Goal: Task Accomplishment & Management: Use online tool/utility

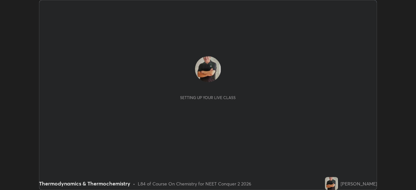
scroll to position [190, 416]
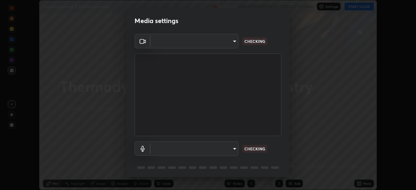
type input "718deecf834a2402e9859888758a2701a1d92989cf10273566d2a6ce3300f65d"
click at [210, 148] on body "Erase all Thermodynamics & Thermochemistry Recording WAS SCHEDULED TO START AT …" at bounding box center [208, 95] width 416 height 190
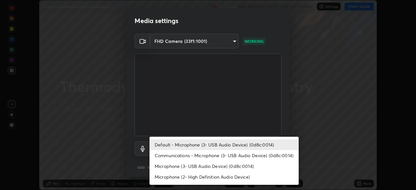
click at [188, 170] on li "Microphone (3- USB Audio Device) (0d8c:0014)" at bounding box center [224, 166] width 149 height 11
type input "a75359b4f40e144b74a4853d299cb10942348b3e6b3f88c79c501693e4cedbc6"
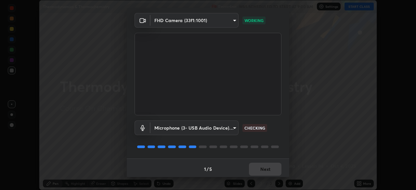
scroll to position [23, 0]
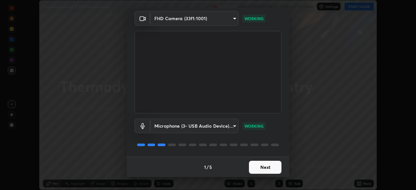
click at [262, 167] on button "Next" at bounding box center [265, 167] width 33 height 13
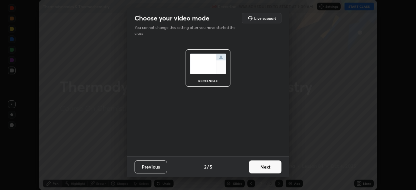
scroll to position [0, 0]
click at [266, 168] on button "Next" at bounding box center [265, 167] width 33 height 13
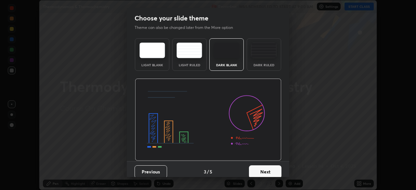
click at [270, 170] on button "Next" at bounding box center [265, 172] width 33 height 13
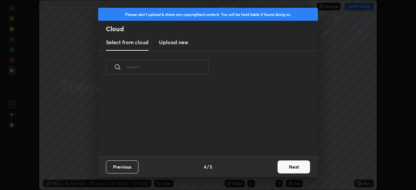
click at [287, 168] on button "Next" at bounding box center [294, 167] width 33 height 13
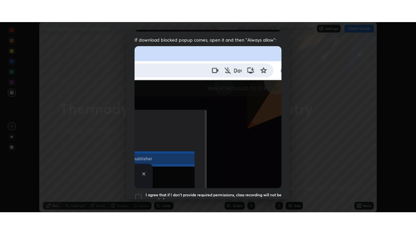
scroll to position [155, 0]
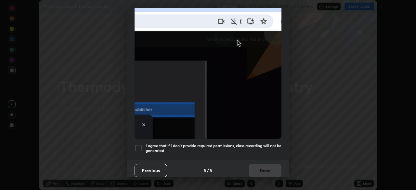
click at [138, 144] on div at bounding box center [139, 148] width 8 height 8
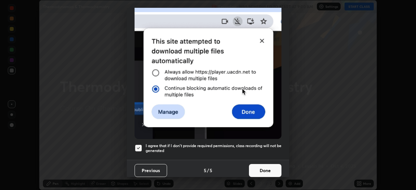
click at [260, 169] on button "Done" at bounding box center [265, 170] width 33 height 13
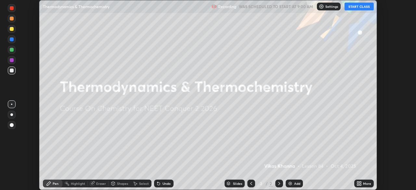
click at [359, 8] on button "START CLASS" at bounding box center [359, 7] width 29 height 8
click at [363, 184] on div "More" at bounding box center [367, 183] width 8 height 3
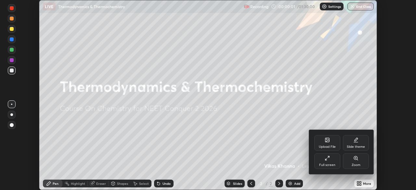
click at [331, 159] on div "Full screen" at bounding box center [328, 162] width 26 height 16
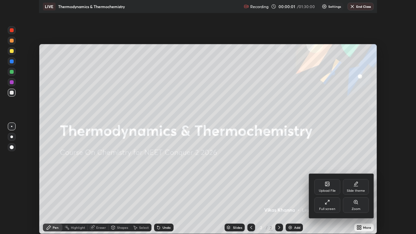
scroll to position [234, 416]
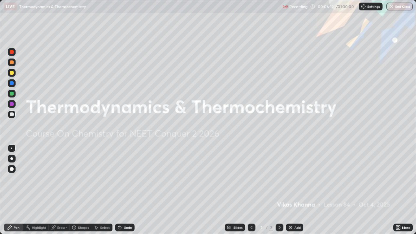
click at [291, 190] on img at bounding box center [290, 227] width 5 height 5
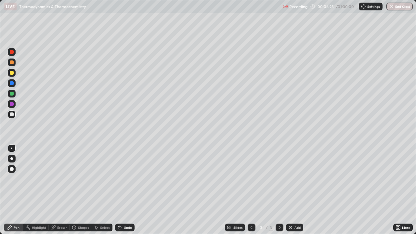
click at [83, 190] on div "Shapes" at bounding box center [83, 227] width 11 height 3
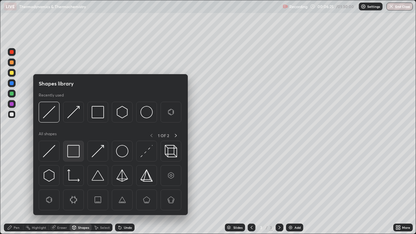
click at [74, 149] on img at bounding box center [73, 151] width 12 height 12
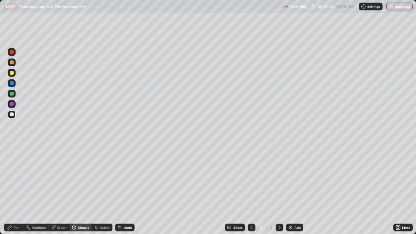
click at [16, 190] on div "Pen" at bounding box center [17, 227] width 6 height 3
click at [12, 170] on div at bounding box center [12, 169] width 4 height 4
click at [12, 73] on div at bounding box center [12, 73] width 4 height 4
click at [80, 190] on div "Shapes" at bounding box center [81, 228] width 22 height 8
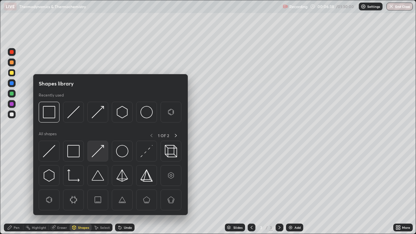
click at [98, 152] on img at bounding box center [98, 151] width 12 height 12
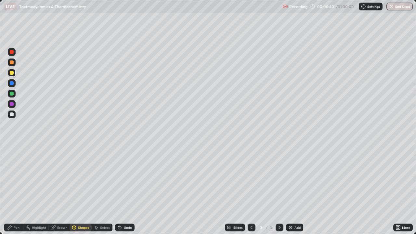
click at [16, 190] on div "Pen" at bounding box center [17, 227] width 6 height 3
click at [124, 190] on div "Undo" at bounding box center [128, 227] width 8 height 3
click at [125, 190] on div "Undo" at bounding box center [128, 227] width 8 height 3
click at [11, 116] on div at bounding box center [12, 115] width 4 height 4
click at [79, 190] on div "Shapes" at bounding box center [81, 228] width 22 height 8
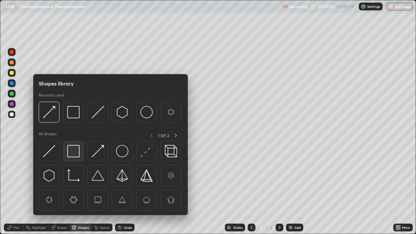
click at [70, 151] on img at bounding box center [73, 151] width 12 height 12
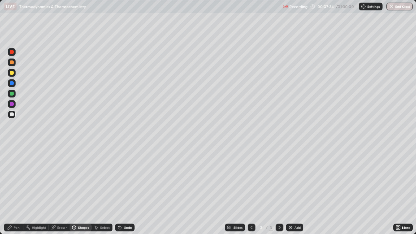
click at [14, 190] on div "Pen" at bounding box center [17, 227] width 6 height 3
click at [12, 104] on div at bounding box center [12, 104] width 4 height 4
click at [126, 190] on div "Undo" at bounding box center [128, 227] width 8 height 3
click at [128, 190] on div "Undo" at bounding box center [128, 227] width 8 height 3
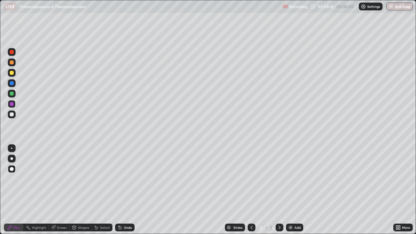
click at [293, 190] on img at bounding box center [290, 227] width 5 height 5
click at [77, 190] on div "Shapes" at bounding box center [81, 228] width 22 height 8
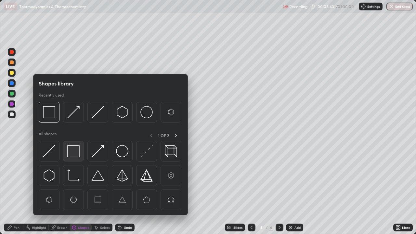
click at [73, 149] on img at bounding box center [73, 151] width 12 height 12
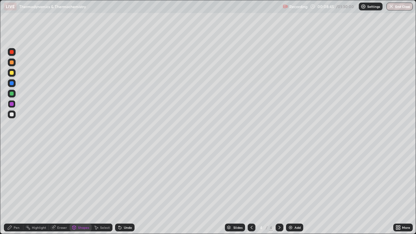
click at [15, 190] on div "Pen" at bounding box center [14, 228] width 20 height 8
click at [11, 93] on div at bounding box center [12, 94] width 4 height 4
click at [127, 190] on div "Undo" at bounding box center [128, 227] width 8 height 3
click at [82, 190] on div "Shapes" at bounding box center [83, 227] width 11 height 3
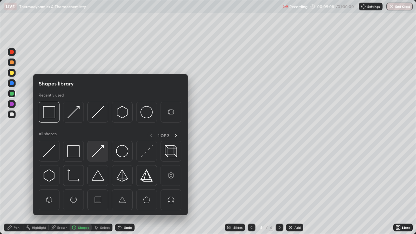
click at [99, 153] on img at bounding box center [98, 151] width 12 height 12
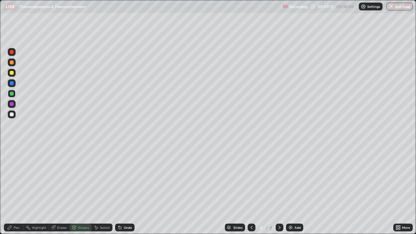
click at [19, 190] on div "Pen" at bounding box center [14, 228] width 20 height 8
click at [13, 114] on div at bounding box center [12, 115] width 4 height 4
click at [85, 190] on div "Shapes" at bounding box center [83, 227] width 11 height 3
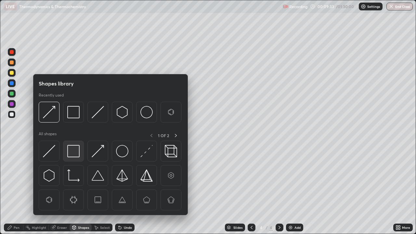
click at [75, 152] on img at bounding box center [73, 151] width 12 height 12
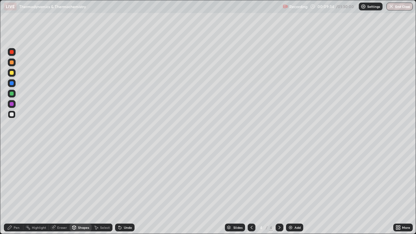
click at [12, 104] on div at bounding box center [12, 104] width 4 height 4
click at [17, 190] on div "Pen" at bounding box center [17, 227] width 6 height 3
click at [297, 190] on div "Add" at bounding box center [298, 227] width 6 height 3
click at [12, 94] on div at bounding box center [12, 94] width 4 height 4
click at [81, 190] on div "Shapes" at bounding box center [83, 227] width 11 height 3
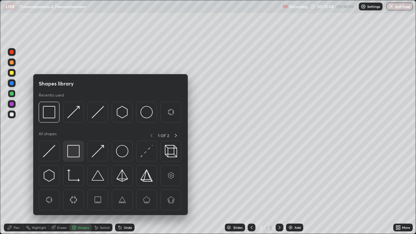
click at [74, 154] on img at bounding box center [73, 151] width 12 height 12
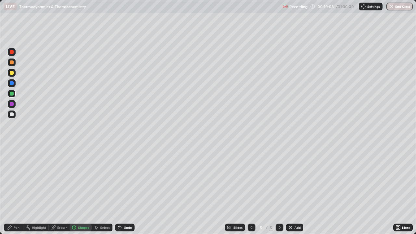
click at [15, 116] on div at bounding box center [12, 115] width 8 height 8
click at [17, 190] on div "Pen" at bounding box center [17, 227] width 6 height 3
click at [13, 75] on div at bounding box center [12, 73] width 8 height 8
click at [78, 190] on div "Shapes" at bounding box center [83, 227] width 11 height 3
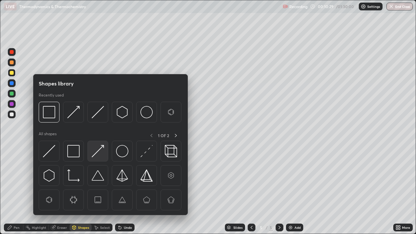
click at [97, 154] on img at bounding box center [98, 151] width 12 height 12
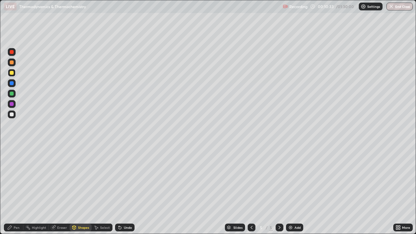
click at [12, 190] on div "Pen" at bounding box center [14, 228] width 20 height 8
click at [13, 103] on div at bounding box center [12, 104] width 4 height 4
click at [81, 190] on div "Shapes" at bounding box center [81, 228] width 22 height 8
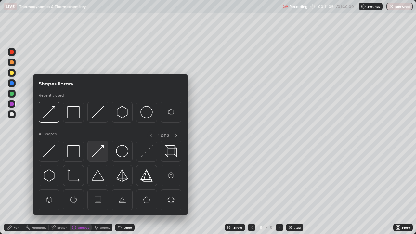
click at [101, 150] on img at bounding box center [98, 151] width 12 height 12
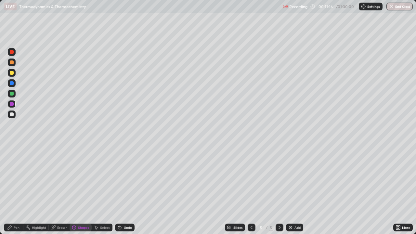
click at [18, 190] on div "Pen" at bounding box center [14, 228] width 20 height 8
click at [12, 93] on div at bounding box center [12, 94] width 4 height 4
click at [12, 105] on div at bounding box center [12, 104] width 4 height 4
click at [251, 190] on div at bounding box center [252, 228] width 8 height 8
click at [253, 190] on icon at bounding box center [251, 227] width 5 height 5
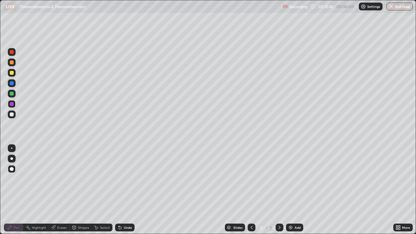
click at [292, 190] on img at bounding box center [290, 227] width 5 height 5
click at [83, 190] on div "Shapes" at bounding box center [83, 227] width 11 height 3
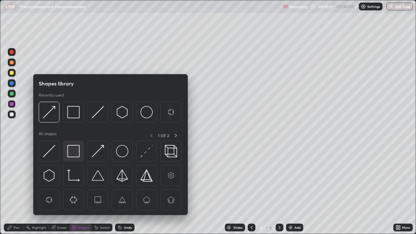
click at [73, 153] on img at bounding box center [73, 151] width 12 height 12
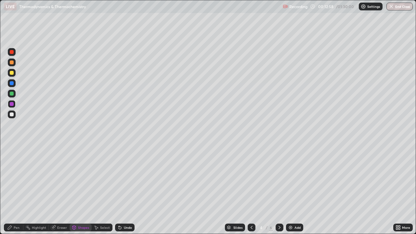
click at [12, 114] on div at bounding box center [12, 115] width 4 height 4
click at [17, 190] on div "Pen" at bounding box center [17, 227] width 6 height 3
click at [123, 190] on div "Undo" at bounding box center [125, 228] width 20 height 8
click at [129, 190] on div "Undo" at bounding box center [128, 227] width 8 height 3
click at [128, 190] on div "Undo" at bounding box center [128, 227] width 8 height 3
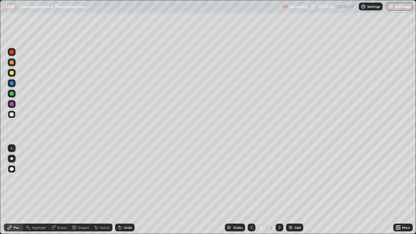
click at [83, 190] on div "Shapes" at bounding box center [83, 227] width 11 height 3
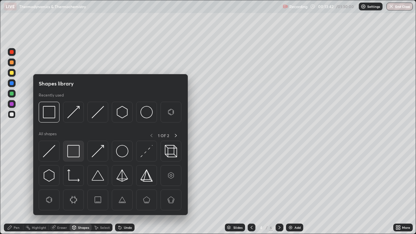
click at [75, 151] on img at bounding box center [73, 151] width 12 height 12
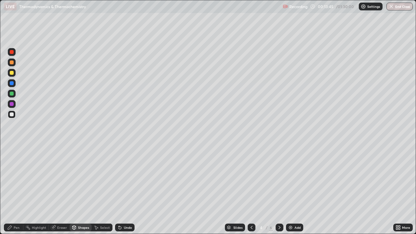
click at [12, 190] on div "Pen" at bounding box center [14, 228] width 20 height 8
click at [11, 104] on div at bounding box center [12, 104] width 4 height 4
click at [11, 94] on div at bounding box center [12, 94] width 4 height 4
click at [279, 190] on icon at bounding box center [279, 227] width 5 height 5
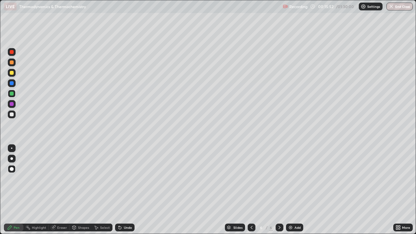
click at [293, 190] on div "Add" at bounding box center [294, 228] width 17 height 8
click at [248, 190] on div at bounding box center [252, 228] width 8 height 8
click at [279, 190] on icon at bounding box center [279, 227] width 5 height 5
click at [251, 190] on icon at bounding box center [251, 227] width 5 height 5
click at [278, 190] on icon at bounding box center [279, 227] width 5 height 5
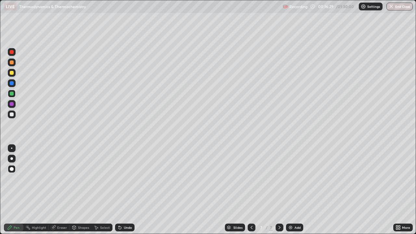
click at [83, 190] on div "Shapes" at bounding box center [83, 227] width 11 height 3
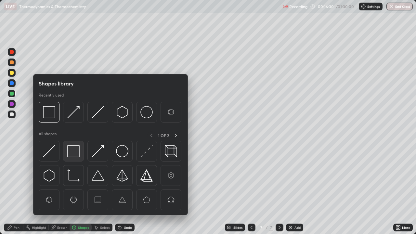
click at [75, 153] on img at bounding box center [73, 151] width 12 height 12
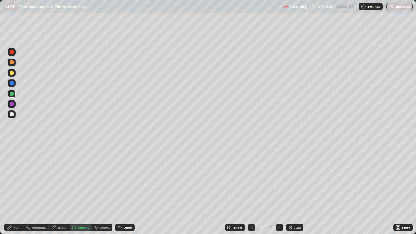
click at [12, 105] on div at bounding box center [12, 104] width 4 height 4
click at [250, 190] on icon at bounding box center [251, 227] width 5 height 5
click at [125, 190] on div "Undo" at bounding box center [128, 227] width 8 height 3
click at [12, 73] on div at bounding box center [12, 73] width 4 height 4
click at [126, 190] on div "Undo" at bounding box center [128, 227] width 8 height 3
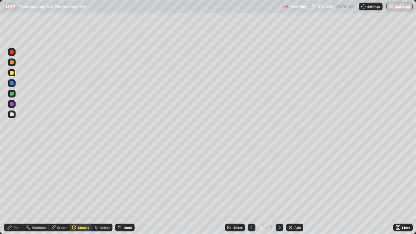
click at [11, 190] on icon at bounding box center [10, 228] width 4 height 4
click at [279, 190] on icon at bounding box center [279, 227] width 5 height 5
click at [130, 190] on div "Undo" at bounding box center [128, 227] width 8 height 3
click at [251, 190] on icon at bounding box center [251, 227] width 5 height 5
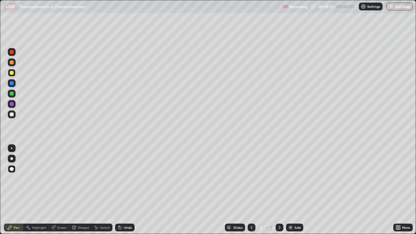
click at [248, 190] on div at bounding box center [252, 227] width 8 height 13
click at [250, 190] on icon at bounding box center [251, 227] width 5 height 5
click at [278, 190] on icon at bounding box center [279, 227] width 5 height 5
click at [279, 190] on icon at bounding box center [279, 227] width 5 height 5
click at [278, 190] on icon at bounding box center [279, 227] width 5 height 5
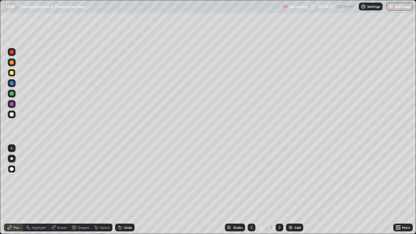
click at [279, 190] on icon at bounding box center [279, 227] width 5 height 5
click at [293, 190] on img at bounding box center [290, 227] width 5 height 5
click at [125, 190] on div "Undo" at bounding box center [128, 227] width 8 height 3
click at [81, 190] on div "Shapes" at bounding box center [83, 227] width 11 height 3
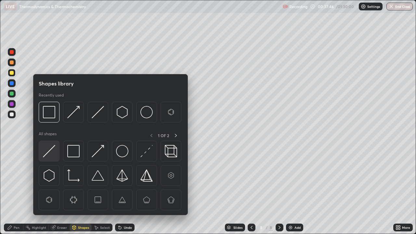
click at [52, 154] on img at bounding box center [49, 151] width 12 height 12
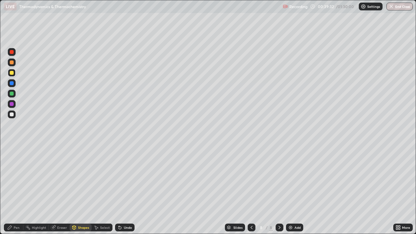
click at [12, 95] on div at bounding box center [12, 94] width 4 height 4
click at [121, 190] on icon at bounding box center [119, 227] width 5 height 5
click at [125, 190] on div "Undo" at bounding box center [128, 227] width 8 height 3
click at [122, 190] on icon at bounding box center [119, 227] width 5 height 5
click at [11, 190] on icon at bounding box center [10, 228] width 4 height 4
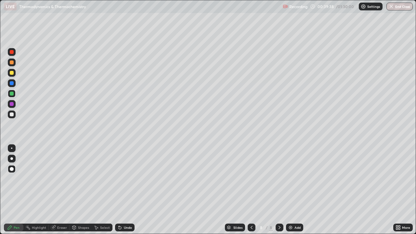
click at [15, 190] on div "Pen" at bounding box center [17, 227] width 6 height 3
click at [121, 190] on icon at bounding box center [119, 227] width 5 height 5
click at [127, 190] on div "Undo" at bounding box center [128, 227] width 8 height 3
click at [127, 190] on div "Undo" at bounding box center [125, 228] width 20 height 8
click at [248, 190] on div at bounding box center [252, 228] width 8 height 8
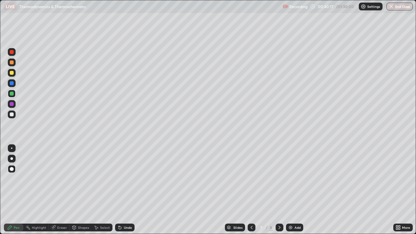
click at [279, 190] on icon at bounding box center [279, 227] width 5 height 5
click at [12, 114] on div at bounding box center [12, 115] width 4 height 4
click at [294, 190] on div "Add" at bounding box center [294, 228] width 17 height 8
click at [13, 94] on div at bounding box center [12, 94] width 4 height 4
click at [121, 190] on icon at bounding box center [119, 227] width 5 height 5
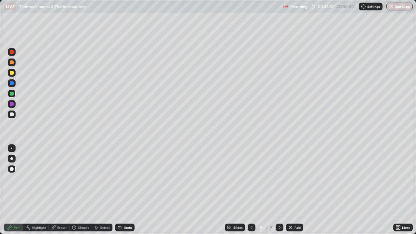
click at [295, 190] on div "Add" at bounding box center [298, 227] width 6 height 3
click at [11, 74] on div at bounding box center [12, 73] width 4 height 4
click at [124, 190] on div "Undo" at bounding box center [128, 227] width 8 height 3
click at [124, 190] on div "Undo" at bounding box center [125, 228] width 20 height 8
click at [13, 115] on div at bounding box center [12, 115] width 4 height 4
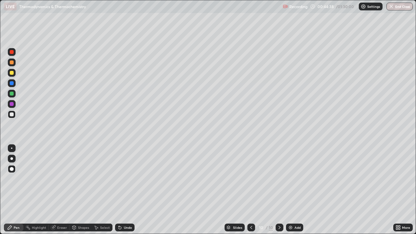
click at [251, 190] on icon at bounding box center [251, 227] width 5 height 5
click at [279, 190] on icon at bounding box center [279, 227] width 5 height 5
click at [124, 190] on div "Undo" at bounding box center [128, 227] width 8 height 3
click at [295, 190] on div "Add" at bounding box center [298, 227] width 6 height 3
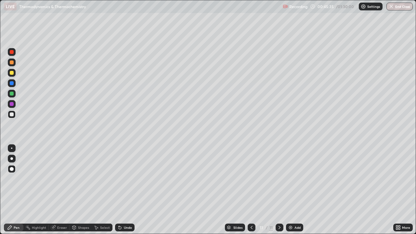
click at [84, 190] on div "Shapes" at bounding box center [83, 227] width 11 height 3
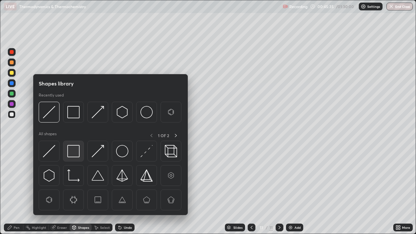
click at [74, 150] on img at bounding box center [73, 151] width 12 height 12
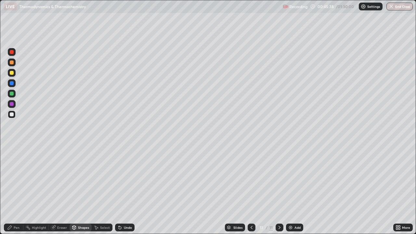
click at [17, 190] on div "Pen" at bounding box center [14, 228] width 20 height 8
click at [13, 74] on div at bounding box center [12, 73] width 4 height 4
click at [129, 190] on div "Undo" at bounding box center [128, 227] width 8 height 3
click at [127, 190] on div "Undo" at bounding box center [128, 227] width 8 height 3
click at [11, 116] on div at bounding box center [12, 115] width 4 height 4
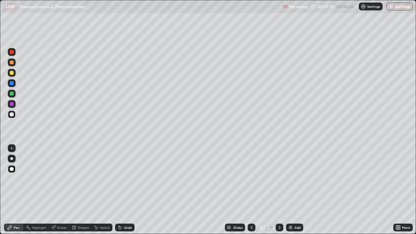
click at [82, 190] on div "Shapes" at bounding box center [83, 227] width 11 height 3
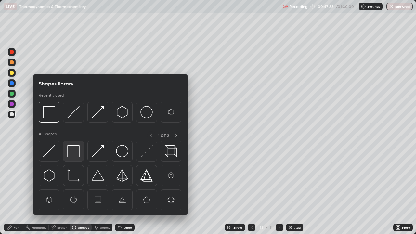
click at [73, 152] on img at bounding box center [73, 151] width 12 height 12
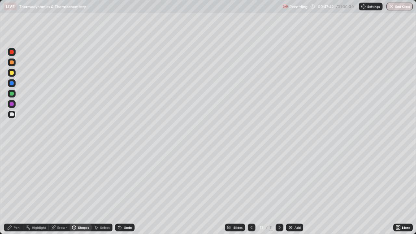
click at [19, 190] on div "Pen" at bounding box center [17, 227] width 6 height 3
click at [294, 190] on div "Add" at bounding box center [294, 228] width 17 height 8
click at [12, 190] on div "Pen" at bounding box center [14, 228] width 20 height 8
click at [81, 190] on div "Shapes" at bounding box center [83, 227] width 11 height 3
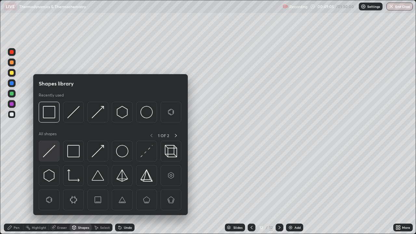
click at [49, 149] on img at bounding box center [49, 151] width 12 height 12
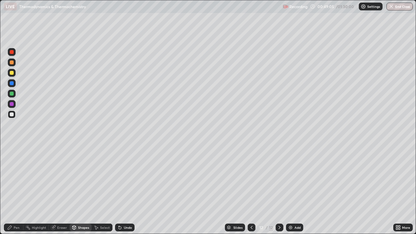
click at [12, 104] on div at bounding box center [12, 104] width 4 height 4
click at [15, 190] on div "Pen" at bounding box center [17, 227] width 6 height 3
click at [11, 93] on div at bounding box center [12, 94] width 4 height 4
click at [80, 190] on div "Shapes" at bounding box center [83, 227] width 11 height 3
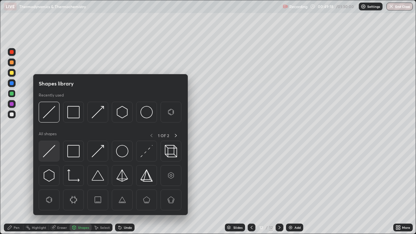
click at [53, 153] on img at bounding box center [49, 151] width 12 height 12
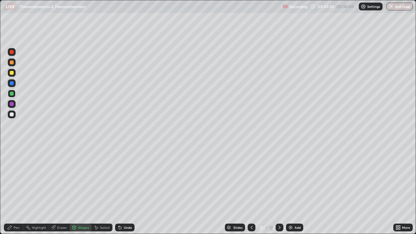
click at [18, 190] on div "Pen" at bounding box center [17, 227] width 6 height 3
click at [13, 104] on div at bounding box center [12, 104] width 4 height 4
click at [129, 190] on div "Undo" at bounding box center [125, 228] width 20 height 8
click at [127, 190] on div "Undo" at bounding box center [125, 228] width 20 height 8
click at [125, 190] on div "Undo" at bounding box center [128, 227] width 8 height 3
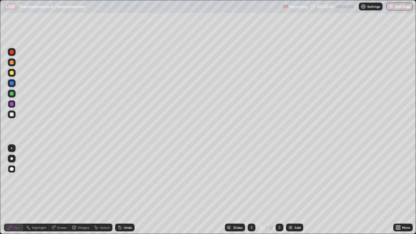
click at [127, 190] on div "Undo" at bounding box center [128, 227] width 8 height 3
click at [128, 190] on div "Undo" at bounding box center [128, 227] width 8 height 3
click at [129, 190] on div "Undo" at bounding box center [128, 227] width 8 height 3
click at [12, 94] on div at bounding box center [12, 94] width 4 height 4
click at [128, 190] on div "Undo" at bounding box center [128, 227] width 8 height 3
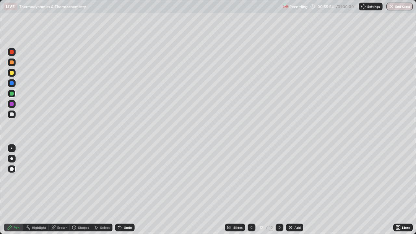
click at [82, 190] on div "Shapes" at bounding box center [83, 227] width 11 height 3
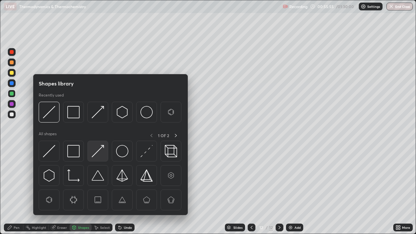
click at [101, 153] on img at bounding box center [98, 151] width 12 height 12
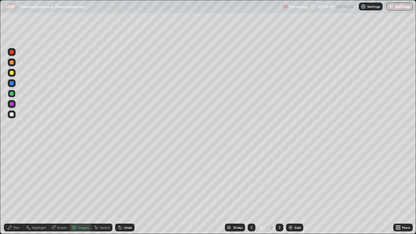
click at [126, 190] on div "Undo" at bounding box center [128, 227] width 8 height 3
click at [12, 72] on div at bounding box center [12, 73] width 4 height 4
click at [77, 190] on div "Shapes" at bounding box center [81, 228] width 22 height 8
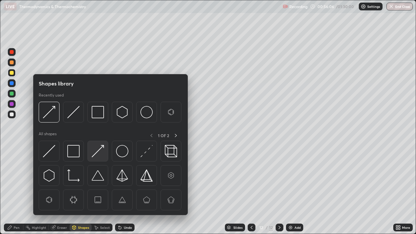
click at [101, 152] on img at bounding box center [98, 151] width 12 height 12
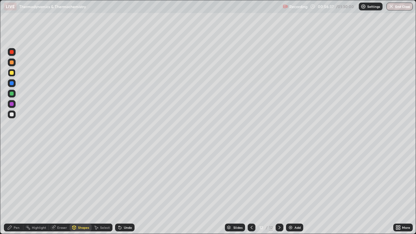
click at [124, 190] on div "Undo" at bounding box center [128, 227] width 8 height 3
click at [14, 190] on div "Pen" at bounding box center [17, 227] width 6 height 3
click at [15, 117] on div at bounding box center [12, 114] width 8 height 10
click at [295, 190] on div "Add" at bounding box center [298, 227] width 6 height 3
click at [19, 190] on div "Pen" at bounding box center [17, 227] width 6 height 3
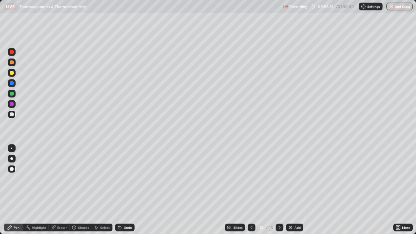
click at [12, 73] on div at bounding box center [12, 73] width 4 height 4
click at [82, 190] on div "Shapes" at bounding box center [83, 227] width 11 height 3
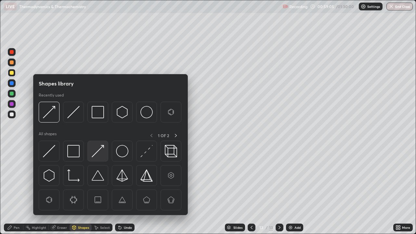
click at [97, 154] on img at bounding box center [98, 151] width 12 height 12
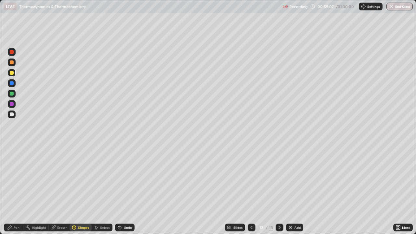
click at [14, 190] on div "Pen" at bounding box center [17, 227] width 6 height 3
click at [12, 95] on div at bounding box center [12, 94] width 4 height 4
click at [126, 190] on div "Undo" at bounding box center [128, 227] width 8 height 3
click at [129, 190] on div "Undo" at bounding box center [125, 228] width 20 height 8
click at [126, 190] on div "Undo" at bounding box center [128, 227] width 8 height 3
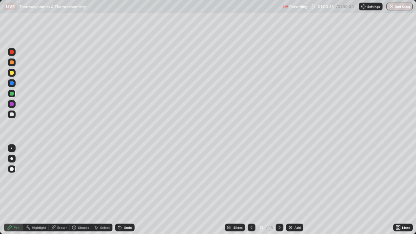
click at [294, 190] on div "Add" at bounding box center [294, 228] width 17 height 8
click at [13, 190] on div "Pen" at bounding box center [14, 228] width 20 height 8
click at [79, 190] on div "Shapes" at bounding box center [83, 227] width 11 height 3
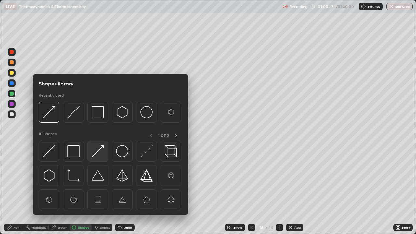
click at [96, 153] on img at bounding box center [98, 151] width 12 height 12
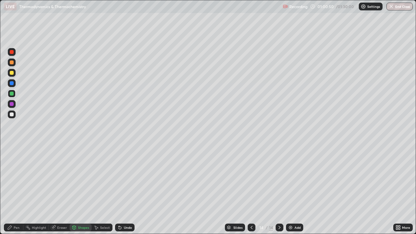
click at [14, 190] on div "Pen" at bounding box center [14, 228] width 20 height 8
click at [131, 190] on div "Undo" at bounding box center [125, 228] width 20 height 8
click at [132, 190] on div "Undo" at bounding box center [125, 228] width 20 height 8
click at [15, 114] on div at bounding box center [12, 115] width 8 height 8
click at [78, 190] on div "Shapes" at bounding box center [81, 228] width 22 height 8
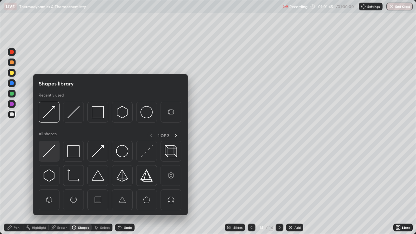
click at [52, 152] on img at bounding box center [49, 151] width 12 height 12
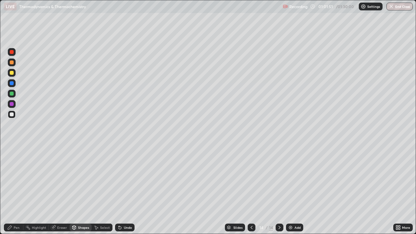
click at [13, 105] on div at bounding box center [12, 104] width 4 height 4
click at [12, 190] on div "Pen" at bounding box center [14, 228] width 20 height 8
click at [127, 190] on div "Undo" at bounding box center [128, 227] width 8 height 3
click at [292, 190] on div "Add" at bounding box center [294, 228] width 17 height 8
click at [77, 190] on div "Shapes" at bounding box center [81, 228] width 22 height 8
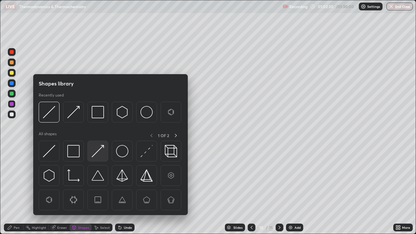
click at [98, 154] on img at bounding box center [98, 151] width 12 height 12
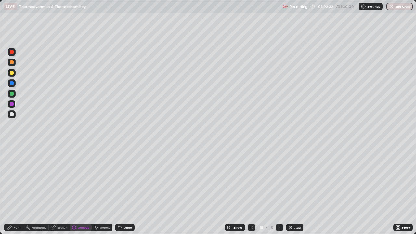
click at [19, 190] on div "Pen" at bounding box center [17, 227] width 6 height 3
click at [82, 190] on div "Shapes" at bounding box center [83, 227] width 11 height 3
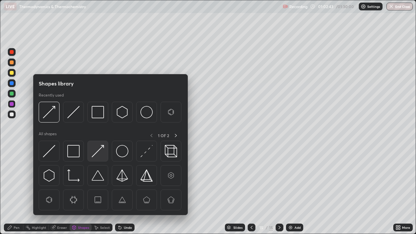
click at [97, 154] on img at bounding box center [98, 151] width 12 height 12
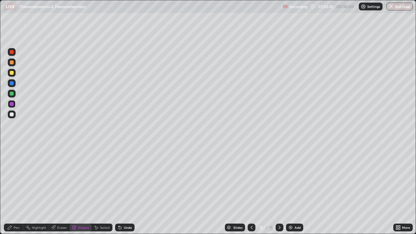
click at [15, 190] on div "Pen" at bounding box center [17, 227] width 6 height 3
click at [252, 190] on icon at bounding box center [251, 227] width 5 height 5
click at [279, 190] on icon at bounding box center [280, 227] width 2 height 3
click at [62, 190] on div "Eraser" at bounding box center [62, 227] width 10 height 3
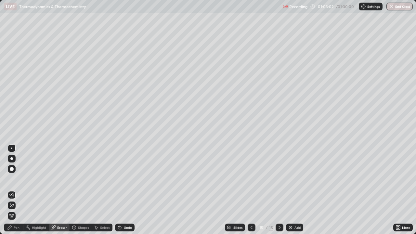
click at [13, 190] on div "Pen" at bounding box center [14, 228] width 20 height 8
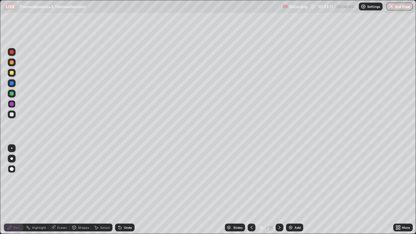
click at [78, 190] on div "Shapes" at bounding box center [83, 227] width 11 height 3
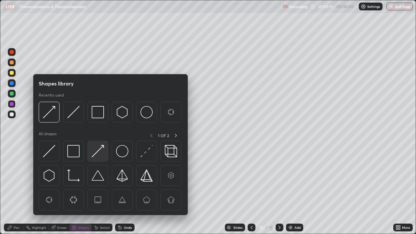
click at [94, 158] on div at bounding box center [97, 151] width 21 height 21
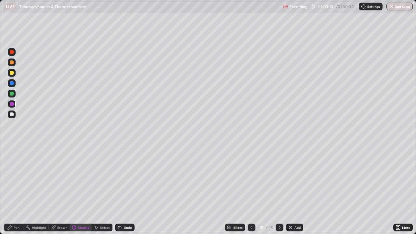
click at [15, 190] on div "Pen" at bounding box center [17, 227] width 6 height 3
click at [250, 190] on div at bounding box center [252, 228] width 8 height 8
click at [251, 190] on icon at bounding box center [251, 227] width 5 height 5
click at [278, 190] on icon at bounding box center [279, 227] width 5 height 5
click at [280, 190] on icon at bounding box center [279, 227] width 5 height 5
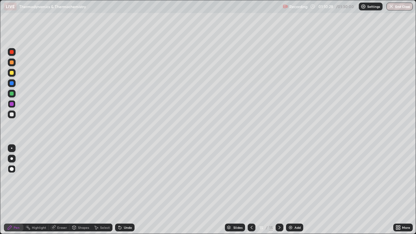
click at [293, 190] on div "Add" at bounding box center [294, 228] width 17 height 8
click at [13, 74] on div at bounding box center [12, 73] width 4 height 4
click at [81, 190] on div "Shapes" at bounding box center [83, 227] width 11 height 3
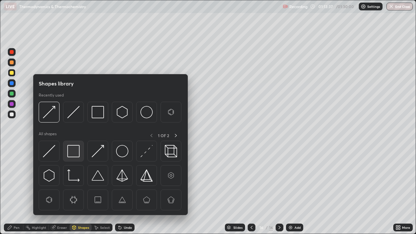
click at [74, 149] on img at bounding box center [73, 151] width 12 height 12
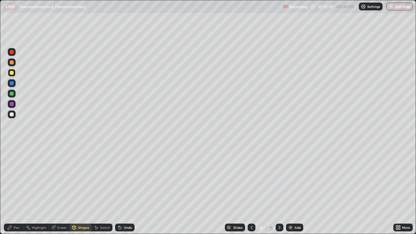
click at [18, 190] on div "Pen" at bounding box center [17, 227] width 6 height 3
click at [13, 84] on div at bounding box center [12, 83] width 4 height 4
click at [81, 190] on div "Shapes" at bounding box center [83, 227] width 11 height 3
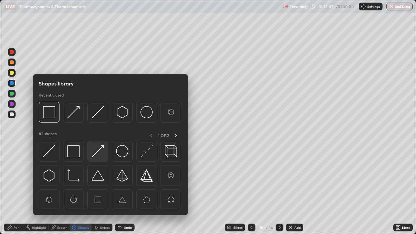
click at [100, 154] on img at bounding box center [98, 151] width 12 height 12
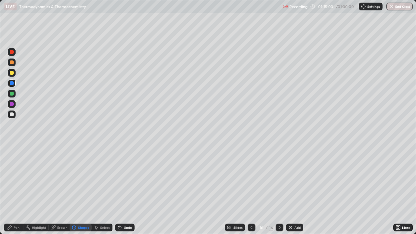
click at [15, 190] on div "Pen" at bounding box center [17, 227] width 6 height 3
click at [121, 190] on icon at bounding box center [119, 227] width 5 height 5
click at [124, 190] on div "Undo" at bounding box center [128, 227] width 8 height 3
click at [128, 190] on div "Undo" at bounding box center [128, 227] width 8 height 3
click at [12, 105] on div at bounding box center [12, 104] width 4 height 4
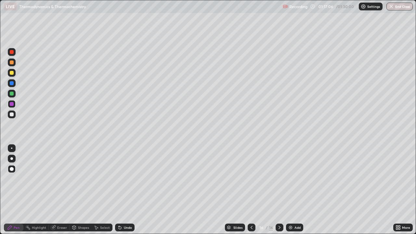
click at [79, 190] on div "Shapes" at bounding box center [83, 227] width 11 height 3
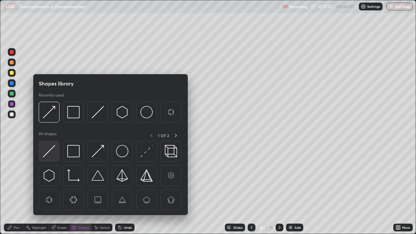
click at [52, 153] on img at bounding box center [49, 151] width 12 height 12
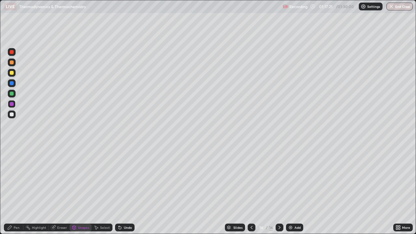
click at [295, 190] on div "Add" at bounding box center [298, 227] width 6 height 3
click at [9, 190] on icon at bounding box center [10, 228] width 4 height 4
click at [12, 73] on div at bounding box center [12, 73] width 4 height 4
click at [79, 190] on div "Shapes" at bounding box center [81, 228] width 22 height 8
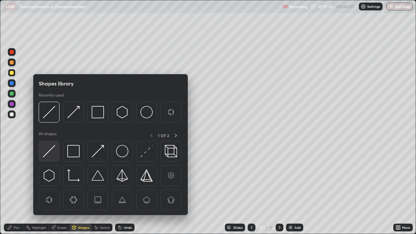
click at [51, 151] on img at bounding box center [49, 151] width 12 height 12
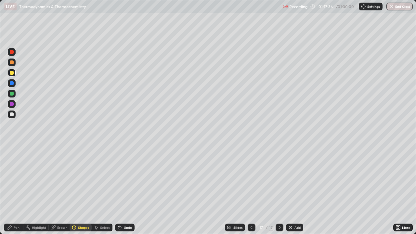
click at [14, 190] on div "Pen" at bounding box center [17, 227] width 6 height 3
click at [11, 83] on div at bounding box center [12, 83] width 4 height 4
click at [81, 190] on div "Shapes" at bounding box center [81, 228] width 22 height 8
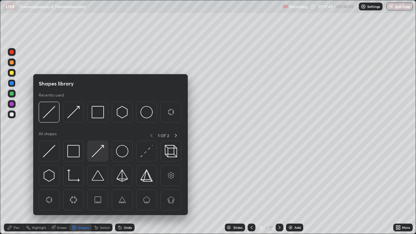
click at [101, 153] on img at bounding box center [98, 151] width 12 height 12
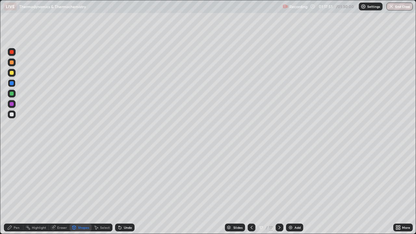
click at [14, 190] on div "Pen" at bounding box center [17, 227] width 6 height 3
click at [82, 190] on div "Shapes" at bounding box center [83, 227] width 11 height 3
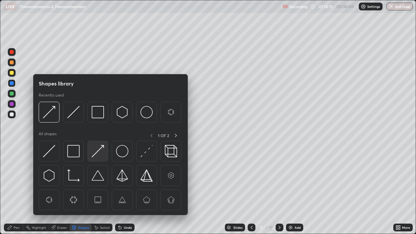
click at [99, 151] on img at bounding box center [98, 151] width 12 height 12
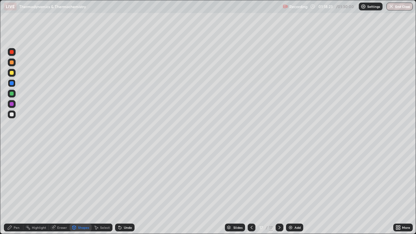
click at [14, 190] on div "Pen" at bounding box center [17, 227] width 6 height 3
click at [12, 105] on div at bounding box center [12, 104] width 4 height 4
click at [11, 80] on div at bounding box center [12, 83] width 8 height 8
click at [12, 74] on div at bounding box center [12, 73] width 4 height 4
click at [11, 103] on div at bounding box center [12, 104] width 4 height 4
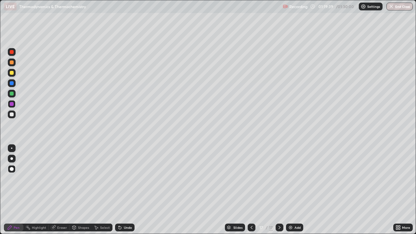
click at [190, 190] on div "Slides 17 / 17 Add" at bounding box center [264, 227] width 259 height 13
click at [194, 190] on div "Slides 17 / 17 Add" at bounding box center [264, 227] width 259 height 13
click at [191, 190] on div "Slides 17 / 17 Add" at bounding box center [264, 227] width 259 height 13
click at [202, 190] on div "Slides 17 / 17 Add" at bounding box center [264, 227] width 259 height 13
click at [128, 190] on div "Undo" at bounding box center [128, 227] width 8 height 3
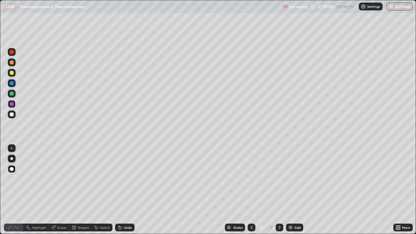
click at [126, 190] on div "Undo" at bounding box center [128, 227] width 8 height 3
click at [125, 190] on div "Undo" at bounding box center [128, 227] width 8 height 3
click at [13, 93] on div at bounding box center [12, 94] width 4 height 4
click at [13, 114] on div at bounding box center [12, 115] width 4 height 4
click at [294, 190] on div "Add" at bounding box center [294, 228] width 17 height 8
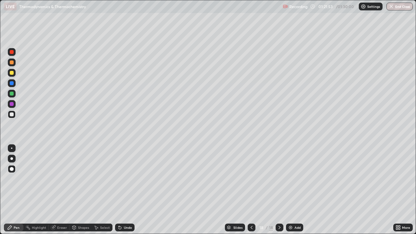
click at [16, 190] on div "Pen" at bounding box center [17, 227] width 6 height 3
click at [124, 190] on div "Undo" at bounding box center [128, 227] width 8 height 3
click at [251, 190] on icon at bounding box center [252, 227] width 2 height 3
click at [12, 104] on div at bounding box center [12, 104] width 4 height 4
click at [278, 190] on icon at bounding box center [279, 227] width 5 height 5
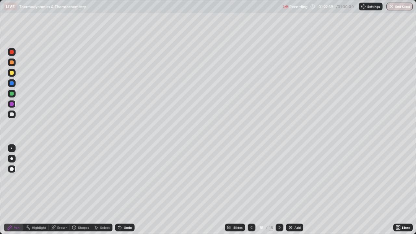
click at [250, 190] on div at bounding box center [252, 228] width 8 height 8
click at [279, 190] on icon at bounding box center [279, 227] width 5 height 5
click at [251, 190] on icon at bounding box center [252, 227] width 2 height 3
click at [279, 190] on icon at bounding box center [279, 227] width 5 height 5
click at [127, 190] on div "Undo" at bounding box center [128, 227] width 8 height 3
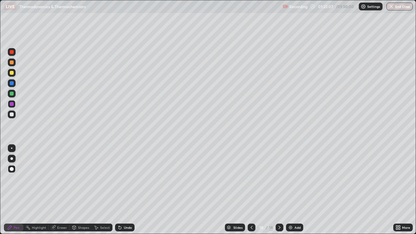
click at [128, 190] on div "Undo" at bounding box center [128, 227] width 8 height 3
click at [14, 75] on div at bounding box center [12, 73] width 8 height 8
click at [293, 190] on div "Add" at bounding box center [294, 228] width 17 height 8
click at [124, 190] on div "Undo" at bounding box center [128, 227] width 8 height 3
click at [122, 190] on div "Undo" at bounding box center [125, 228] width 20 height 8
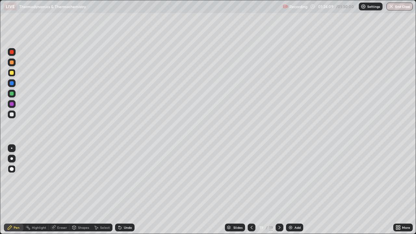
click at [124, 190] on div "Undo" at bounding box center [128, 227] width 8 height 3
click at [249, 190] on icon at bounding box center [251, 227] width 5 height 5
click at [251, 190] on icon at bounding box center [251, 227] width 5 height 5
click at [403, 8] on button "End Class" at bounding box center [400, 7] width 26 height 8
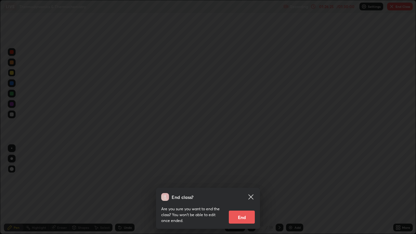
click at [241, 190] on button "End" at bounding box center [242, 217] width 26 height 13
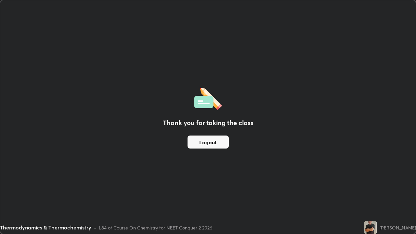
click at [213, 145] on button "Logout" at bounding box center [208, 142] width 41 height 13
